Goal: Transaction & Acquisition: Purchase product/service

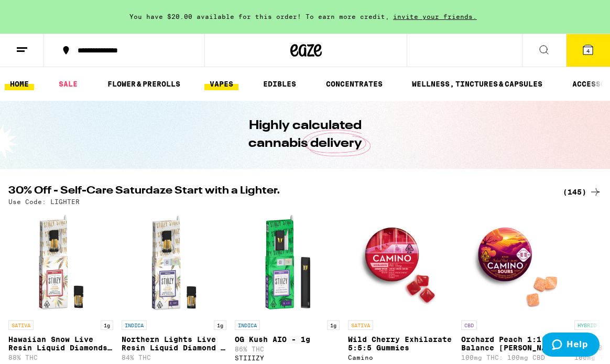
click at [218, 80] on link "VAPES" at bounding box center [221, 84] width 34 height 13
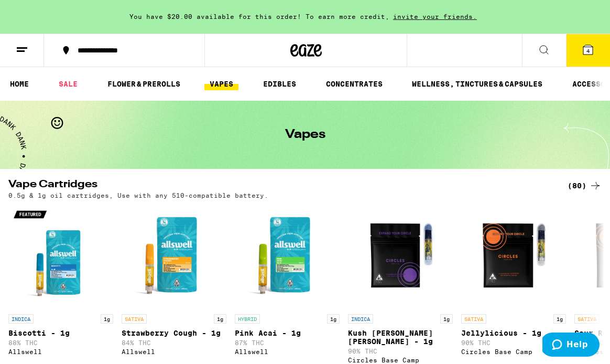
click at [540, 45] on icon at bounding box center [544, 49] width 13 height 13
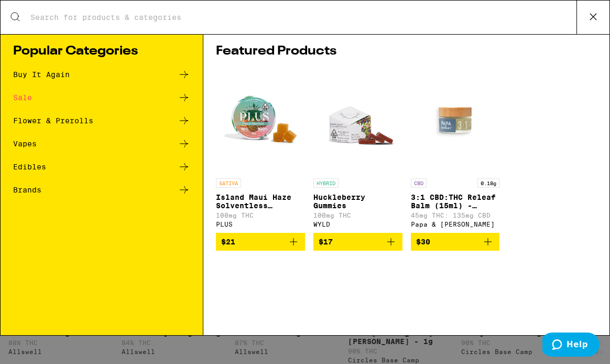
click at [375, 14] on input "Search for Products" at bounding box center [303, 17] width 546 height 9
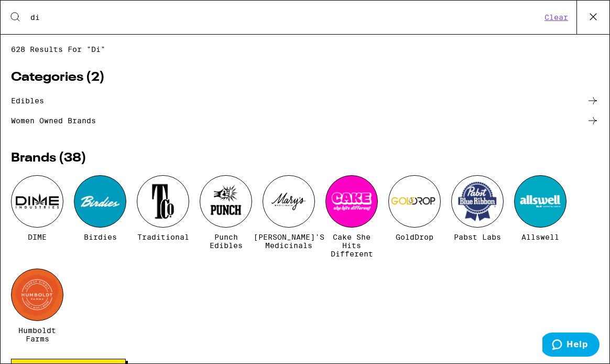
type input "d"
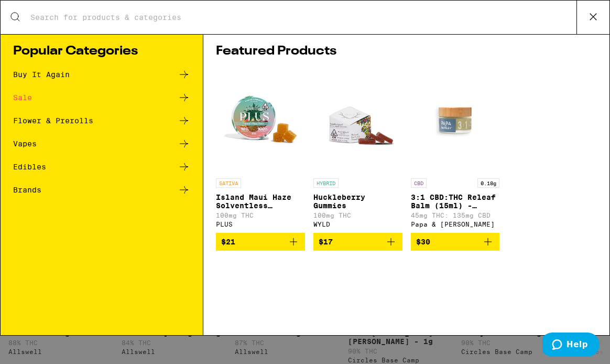
click at [593, 16] on icon at bounding box center [593, 17] width 16 height 16
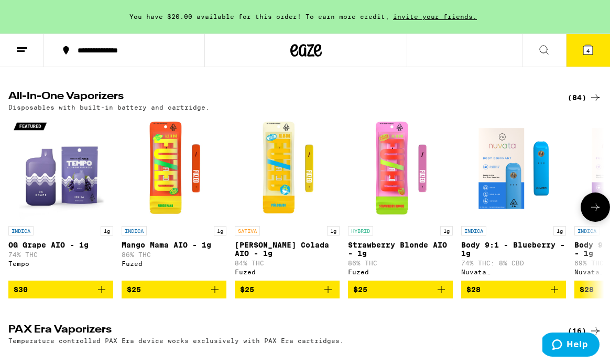
scroll to position [316, 0]
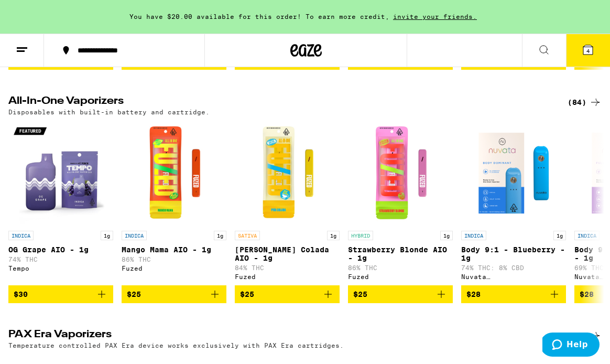
click at [583, 96] on div "(84)" at bounding box center [584, 102] width 34 height 13
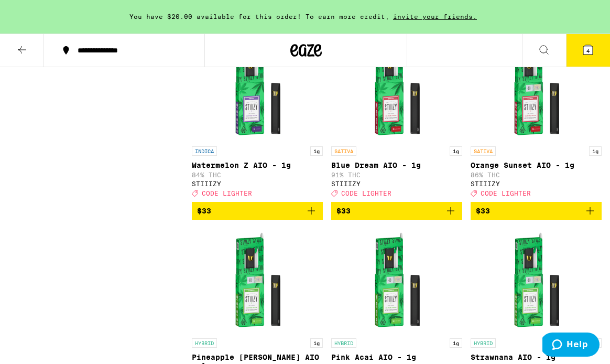
scroll to position [3156, 0]
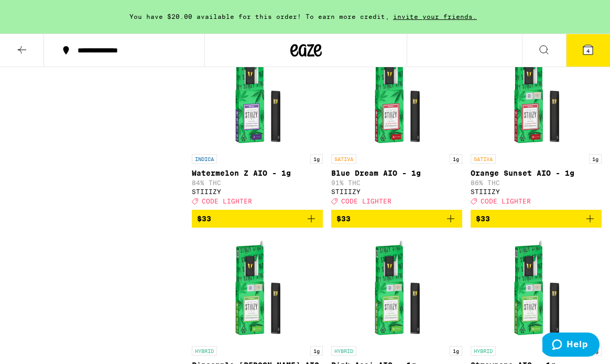
click at [450, 222] on icon "Add to bag" at bounding box center [450, 218] width 7 height 7
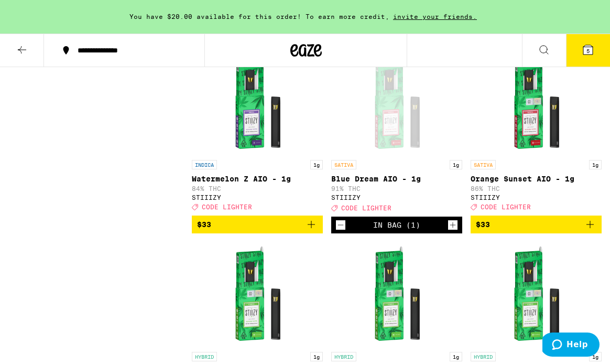
scroll to position [3165, 0]
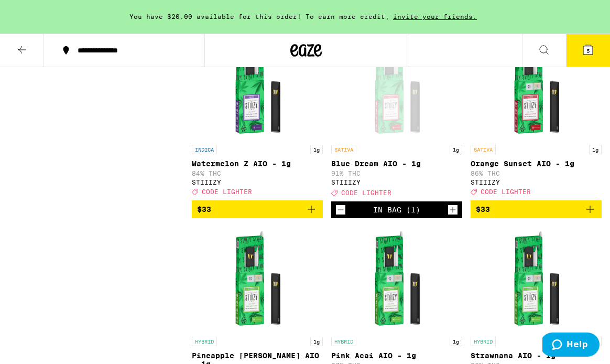
click at [453, 216] on icon "Increment" at bounding box center [452, 209] width 9 height 13
click at [589, 51] on span "6" at bounding box center [587, 51] width 3 height 6
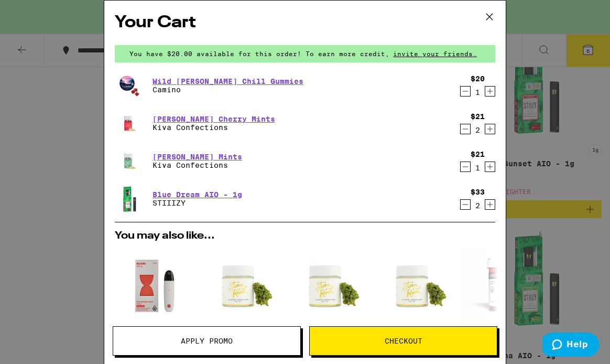
click at [464, 93] on icon "Decrement" at bounding box center [465, 91] width 9 height 13
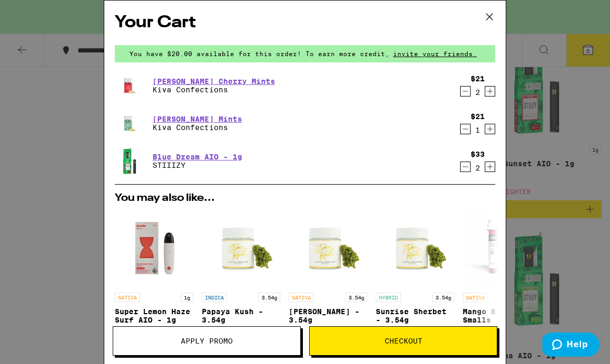
click at [464, 93] on icon "Decrement" at bounding box center [465, 91] width 9 height 13
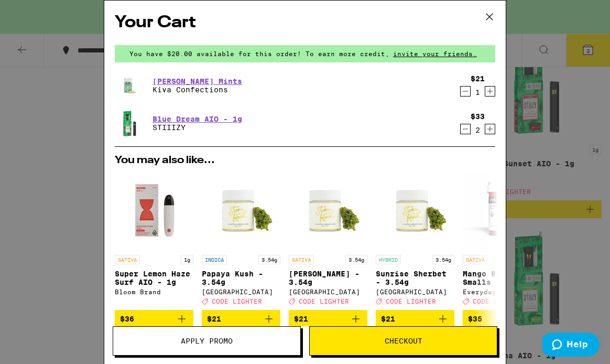
click at [464, 93] on icon "Decrement" at bounding box center [465, 91] width 9 height 13
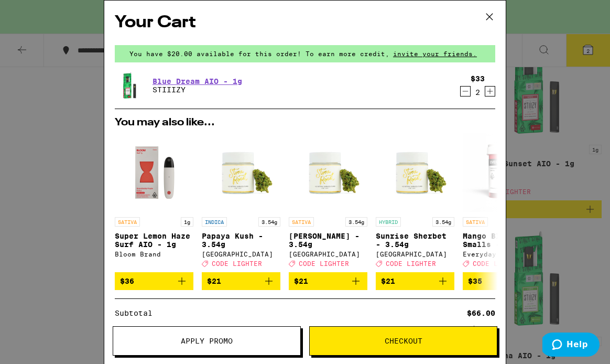
click at [407, 337] on span "Checkout" at bounding box center [404, 340] width 38 height 7
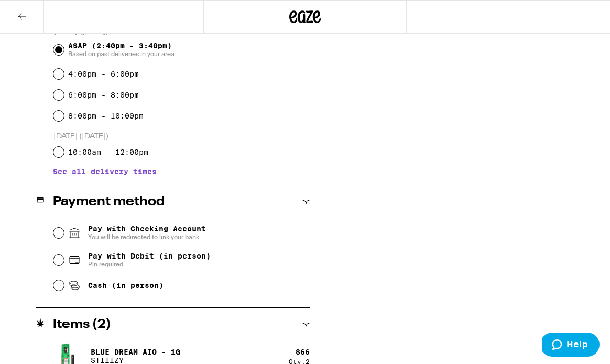
scroll to position [316, 0]
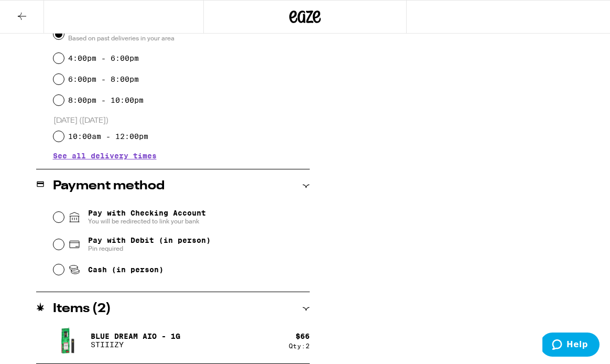
click at [151, 243] on span "Pay with Debit (in person)" at bounding box center [149, 240] width 123 height 8
click at [64, 243] on input "Pay with Debit (in person) Pin required" at bounding box center [58, 244] width 10 height 10
radio input "true"
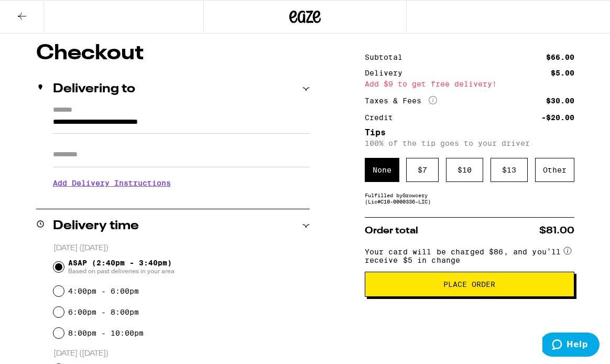
scroll to position [83, 0]
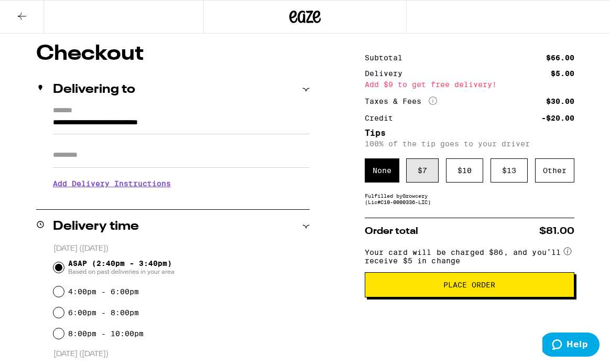
click at [415, 174] on div "$ 7" at bounding box center [422, 170] width 32 height 24
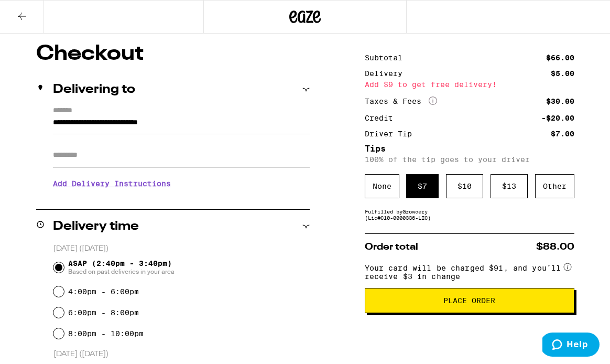
click at [404, 304] on span "Place Order" at bounding box center [470, 300] width 192 height 7
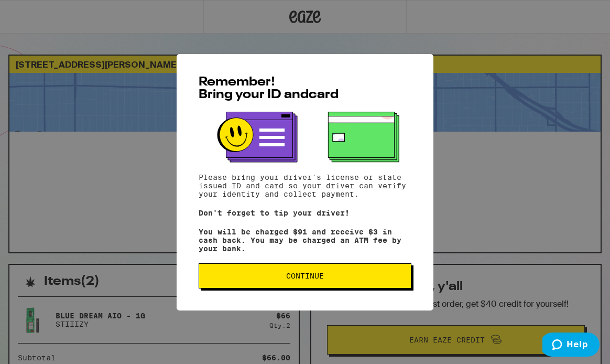
click at [359, 277] on span "Continue" at bounding box center [304, 275] width 195 height 7
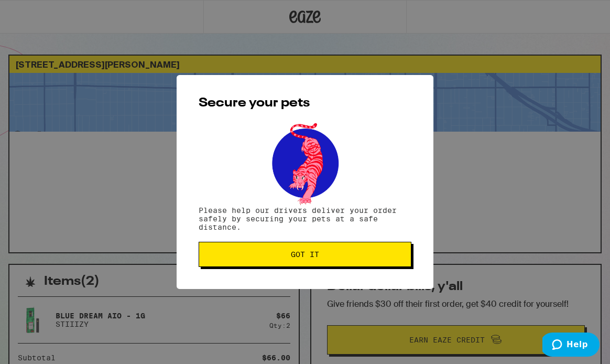
click at [361, 262] on button "Got it" at bounding box center [305, 254] width 213 height 25
